Goal: Task Accomplishment & Management: Complete application form

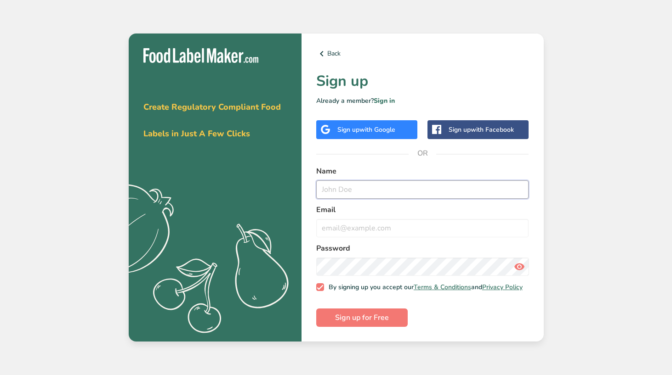
click at [396, 191] on input "text" at bounding box center [422, 190] width 213 height 18
click at [347, 226] on input "email" at bounding box center [422, 228] width 213 height 18
click at [364, 189] on input "text" at bounding box center [422, 190] width 213 height 18
type input "[PERSON_NAME]"
click at [363, 219] on input "email" at bounding box center [422, 228] width 213 height 18
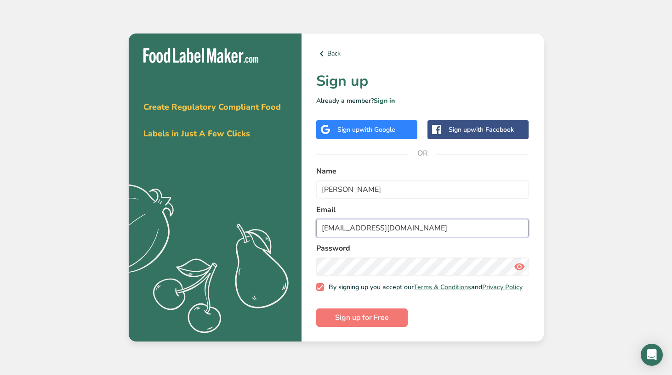
type input "[EMAIL_ADDRESS][DOMAIN_NAME]"
click at [396, 320] on button "Sign up for Free" at bounding box center [361, 318] width 91 height 18
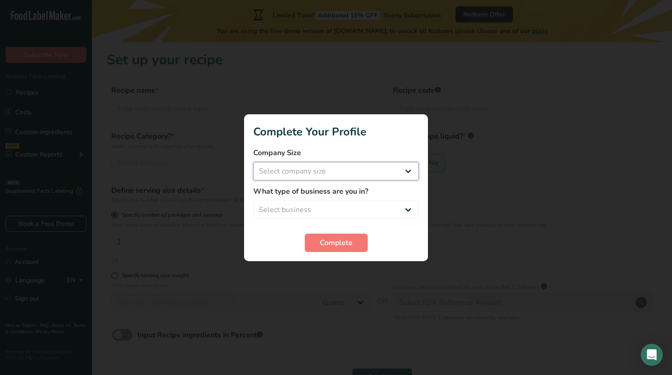
click at [353, 173] on select "Select company size Fewer than 10 Employees 10 to 50 Employees 51 to 500 Employ…" at bounding box center [335, 171] width 165 height 18
click at [341, 243] on span "Complete" at bounding box center [336, 243] width 33 height 11
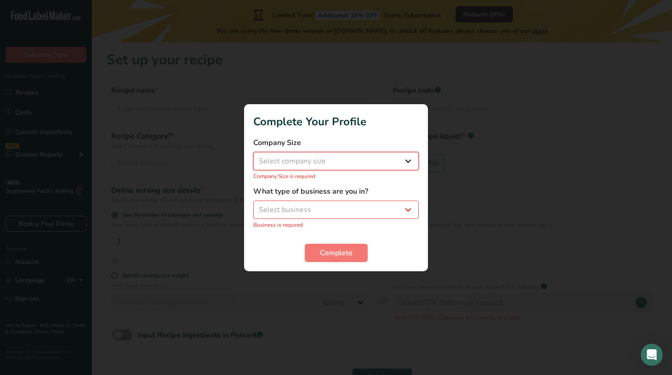
click at [338, 167] on select "Select company size Fewer than 10 Employees 10 to 50 Employees 51 to 500 Employ…" at bounding box center [335, 161] width 165 height 18
select select "1"
click at [253, 157] on select "Select company size Fewer than 10 Employees 10 to 50 Employees 51 to 500 Employ…" at bounding box center [335, 161] width 165 height 18
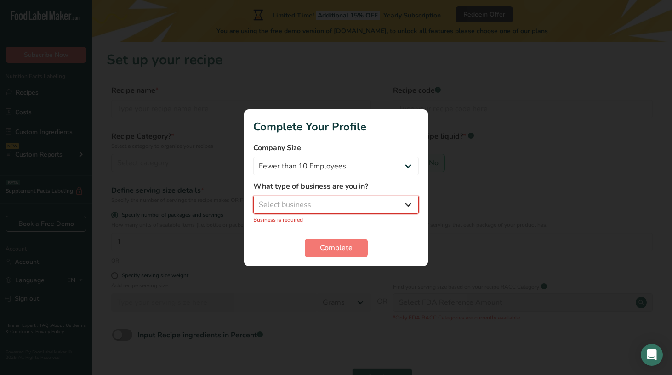
click at [306, 201] on select "Select business Packaged Food Manufacturer Restaurant & Cafe Bakery Meal Plans …" at bounding box center [335, 205] width 165 height 18
select select "8"
click at [253, 200] on select "Select business Packaged Food Manufacturer Restaurant & Cafe Bakery Meal Plans …" at bounding box center [335, 205] width 165 height 18
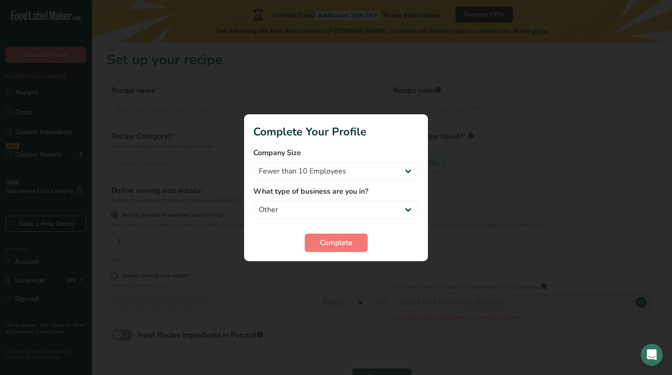
click at [298, 244] on div "Complete" at bounding box center [335, 243] width 165 height 18
click at [318, 244] on button "Complete" at bounding box center [336, 243] width 63 height 18
click at [252, 270] on div at bounding box center [336, 187] width 672 height 375
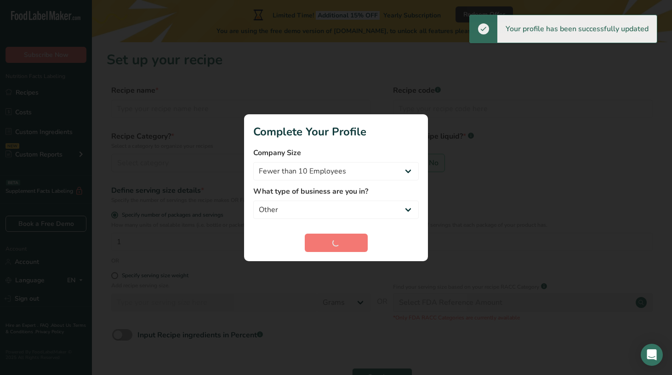
click at [460, 88] on div at bounding box center [336, 187] width 672 height 375
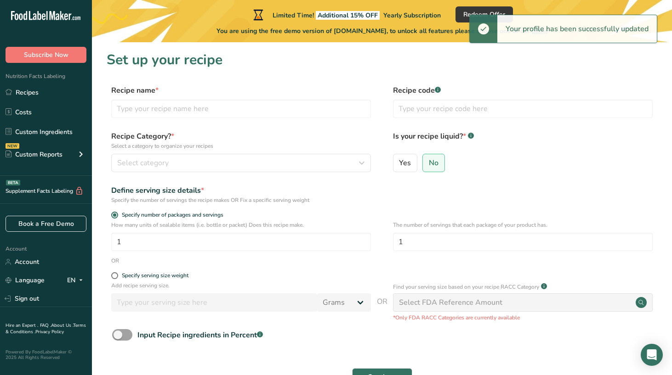
click at [412, 96] on div at bounding box center [336, 187] width 672 height 375
click at [309, 113] on input "text" at bounding box center [241, 109] width 260 height 18
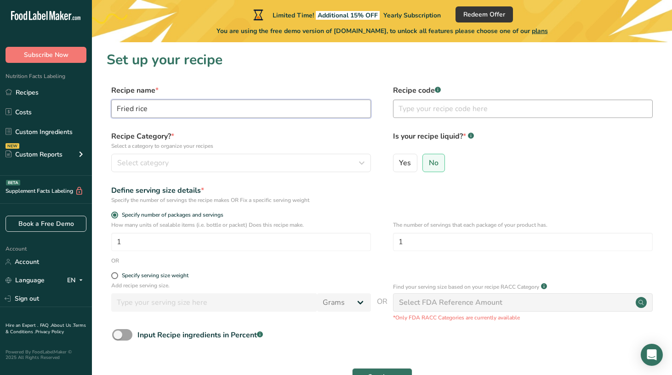
type input "Fried rice"
click at [431, 105] on input "text" at bounding box center [523, 109] width 260 height 18
click at [281, 156] on button "Select category" at bounding box center [241, 163] width 260 height 18
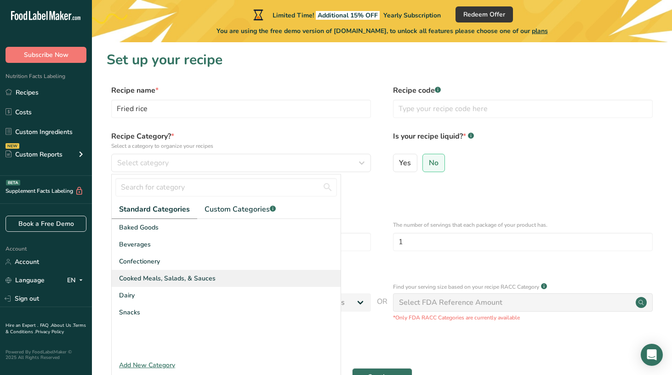
click at [223, 280] on div "Cooked Meals, Salads, & Sauces" at bounding box center [226, 278] width 229 height 17
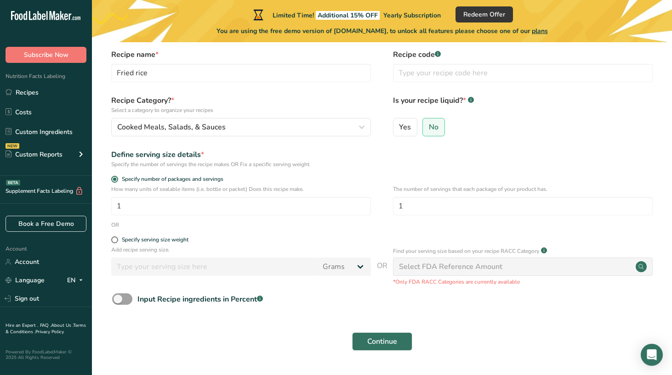
scroll to position [39, 0]
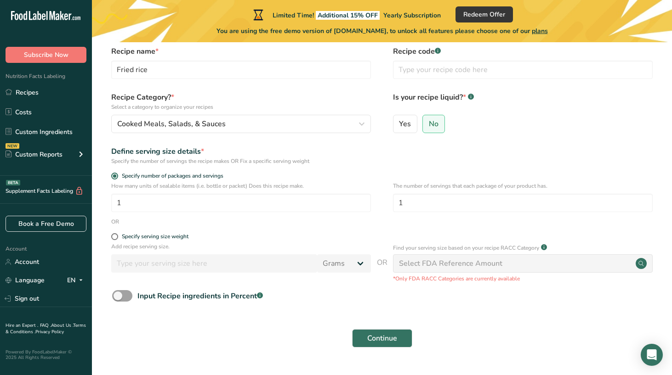
click at [438, 267] on div "Select FDA Reference Amount" at bounding box center [450, 263] width 103 height 11
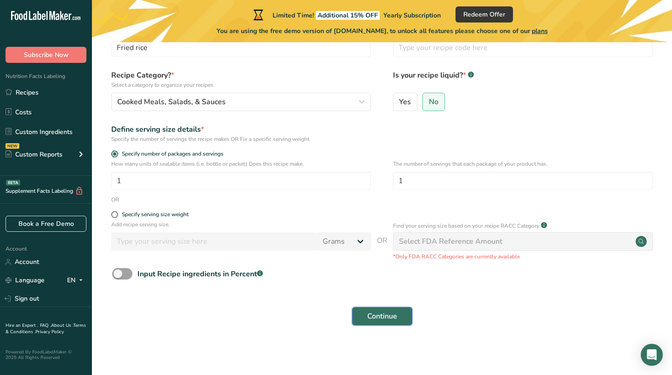
click at [401, 315] on button "Continue" at bounding box center [382, 316] width 60 height 18
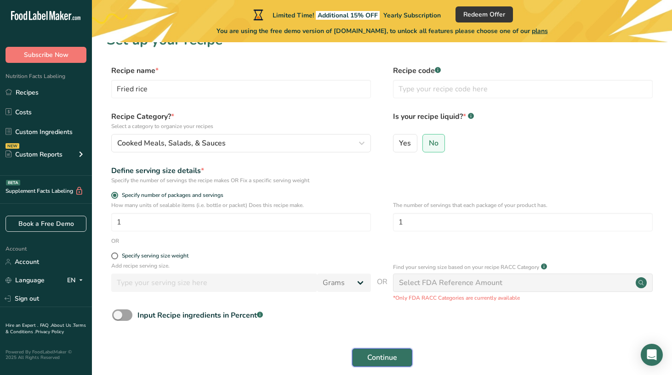
scroll to position [19, 0]
click at [380, 349] on button "Continue" at bounding box center [382, 358] width 60 height 18
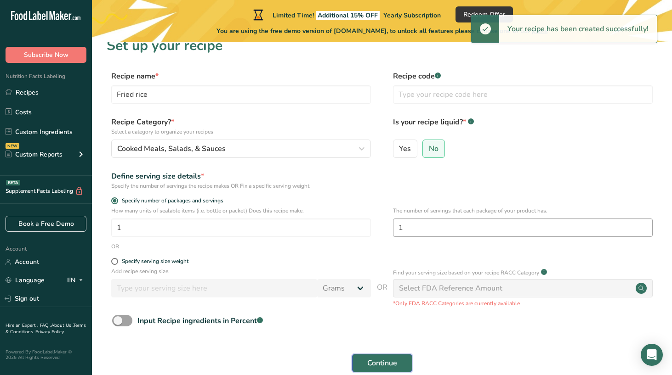
scroll to position [0, 0]
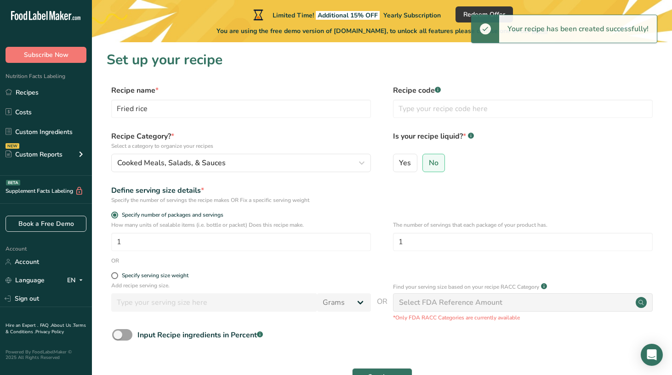
click at [522, 38] on div "Your recipe has been created successfully!" at bounding box center [578, 29] width 158 height 28
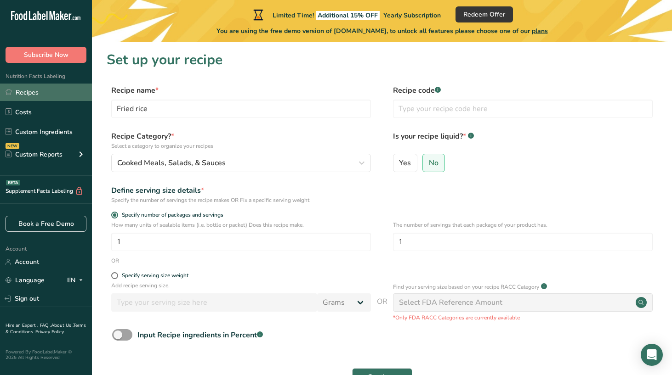
click at [43, 89] on link "Recipes" at bounding box center [46, 92] width 92 height 17
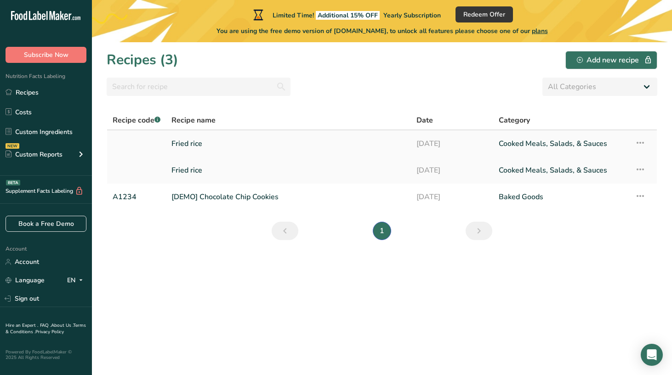
click at [380, 138] on link "Fried rice" at bounding box center [288, 143] width 234 height 19
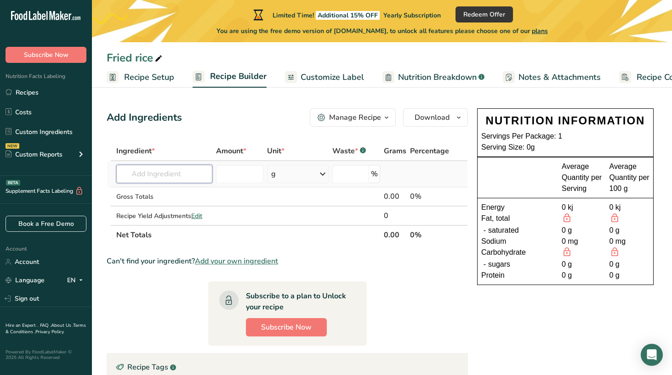
click at [163, 174] on input "text" at bounding box center [164, 174] width 96 height 18
type input "White rice"
click at [250, 170] on input "number" at bounding box center [239, 174] width 47 height 18
click at [294, 154] on div "Unit *" at bounding box center [297, 151] width 61 height 11
click at [292, 178] on div "g" at bounding box center [297, 174] width 61 height 18
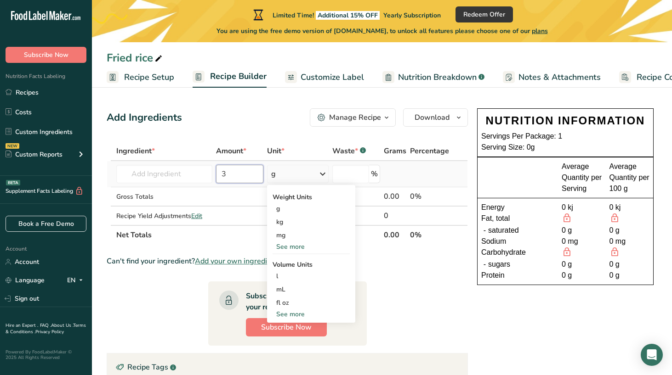
click at [252, 176] on input "3" at bounding box center [239, 174] width 47 height 18
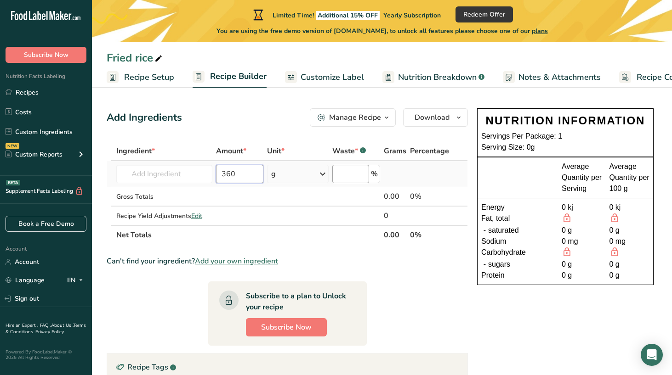
type input "360"
click at [347, 174] on input "number" at bounding box center [350, 174] width 37 height 18
click at [283, 198] on td at bounding box center [297, 196] width 65 height 19
click at [151, 165] on input "text" at bounding box center [164, 174] width 96 height 18
click at [152, 176] on input "text" at bounding box center [164, 174] width 96 height 18
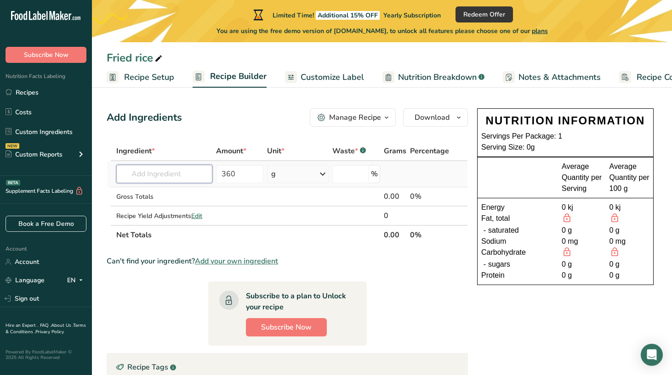
click at [152, 176] on input "text" at bounding box center [164, 174] width 96 height 18
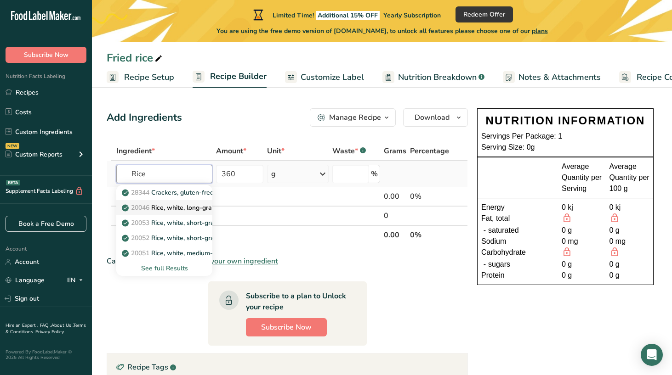
type input "Rice"
click at [194, 206] on link "20046 Rice, white, long-grain, parboiled, enriched, dry" at bounding box center [164, 207] width 96 height 15
type input "Rice crackers"
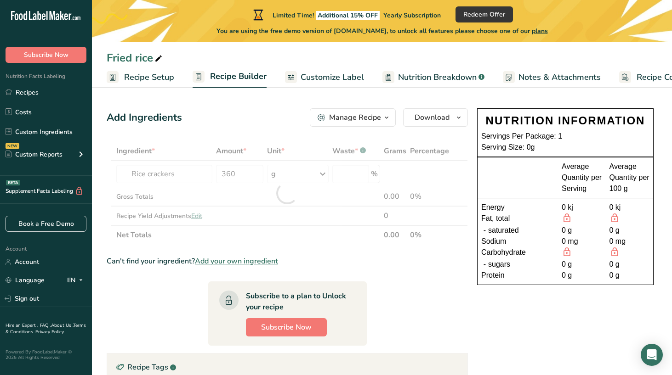
click at [180, 175] on div at bounding box center [287, 192] width 361 height 103
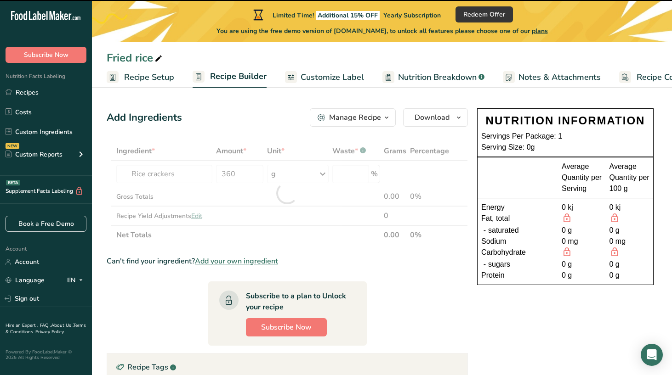
type input "0"
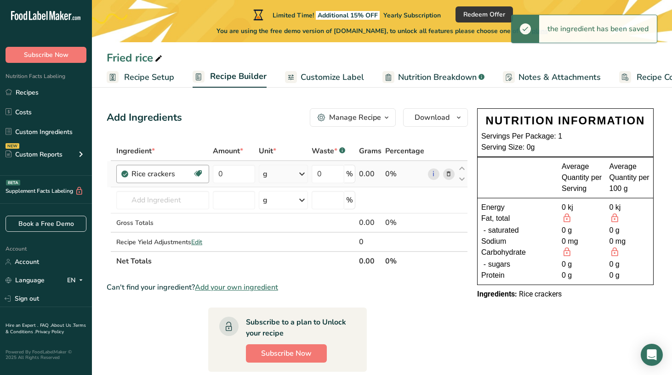
click at [178, 175] on div "Rice crackers" at bounding box center [161, 174] width 61 height 11
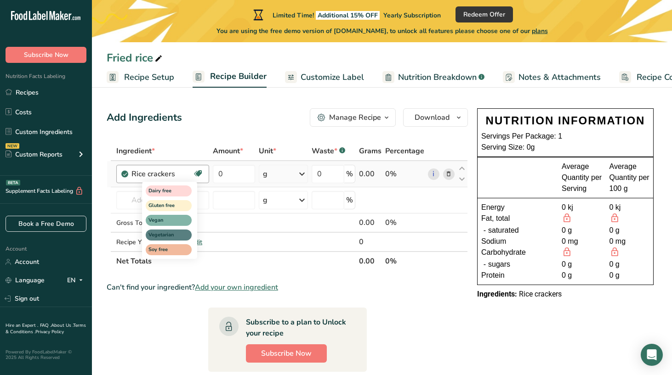
click at [206, 186] on div "Dairy free Gluten free Vegan Vegetarian Soy free" at bounding box center [186, 219] width 88 height 79
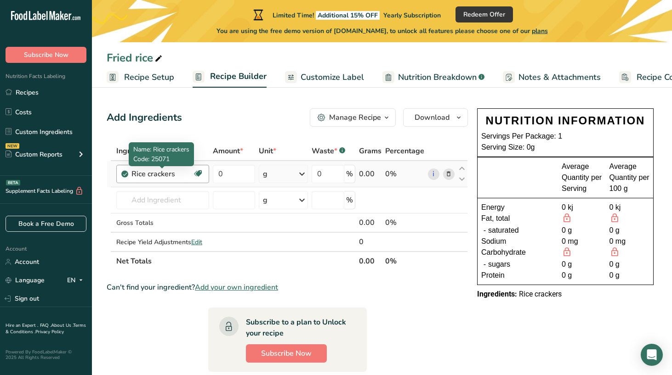
click at [141, 175] on div "Rice crackers" at bounding box center [161, 174] width 61 height 11
click at [145, 181] on div "Rice crackers Dairy free Gluten free Vegan Vegetarian Soy free" at bounding box center [162, 174] width 93 height 18
click at [145, 173] on div "Rice crackers" at bounding box center [161, 174] width 61 height 11
click at [146, 174] on div "Rice crackers" at bounding box center [161, 174] width 61 height 11
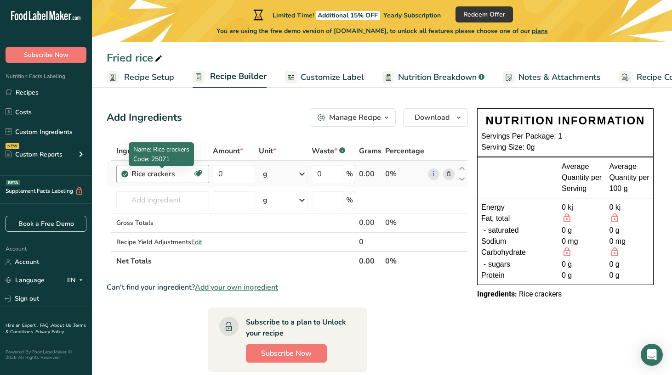
click at [146, 174] on div "Rice crackers" at bounding box center [161, 174] width 61 height 11
